Goal: Navigation & Orientation: Find specific page/section

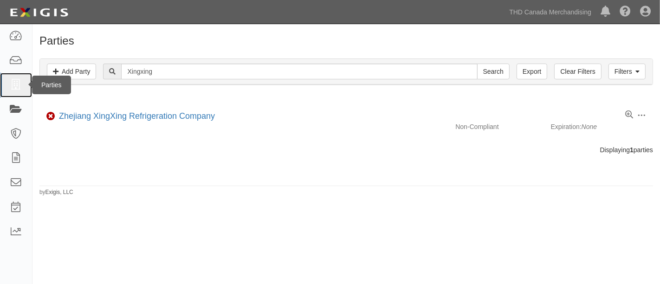
click at [13, 83] on icon at bounding box center [15, 85] width 13 height 11
